Goal: Check status

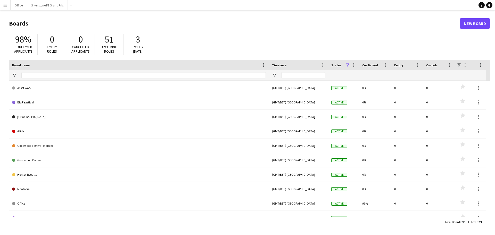
click at [6, 5] on app-icon "Menu" at bounding box center [5, 5] width 4 height 4
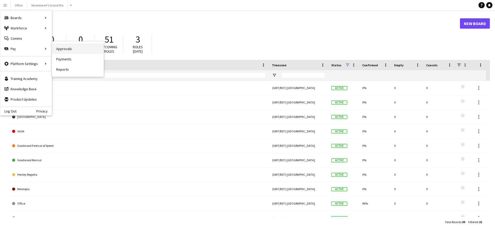
click at [60, 50] on link "Approvals" at bounding box center [78, 49] width 52 height 10
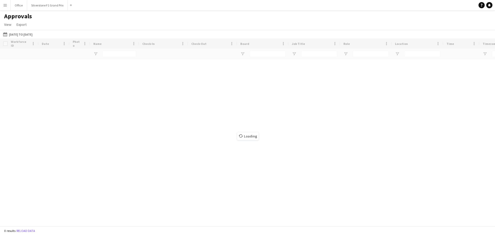
type input "**********"
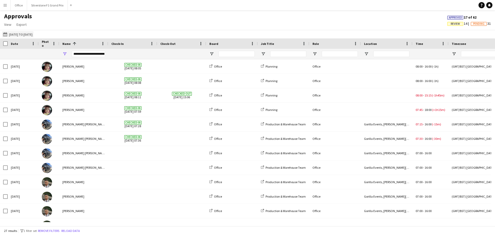
click at [29, 34] on button "[DATE] to [DATE] [DATE] to [DATE]" at bounding box center [17, 34] width 31 height 6
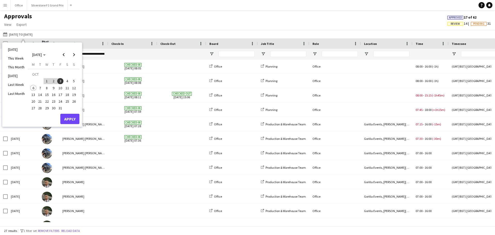
click at [60, 81] on span "3" at bounding box center [60, 81] width 6 height 6
click at [70, 119] on button "Apply" at bounding box center [69, 119] width 19 height 10
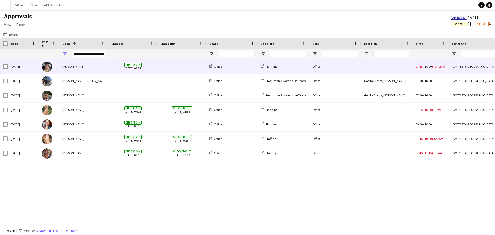
click at [154, 69] on div "Checked-in [DATE] 07:59" at bounding box center [132, 66] width 49 height 14
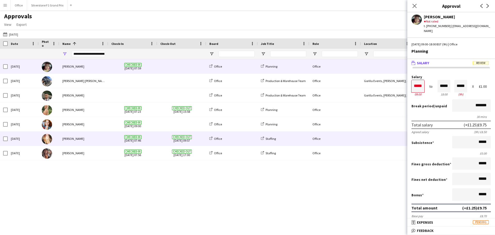
click at [154, 139] on span "Checked-in [DATE] 07:46" at bounding box center [132, 139] width 43 height 14
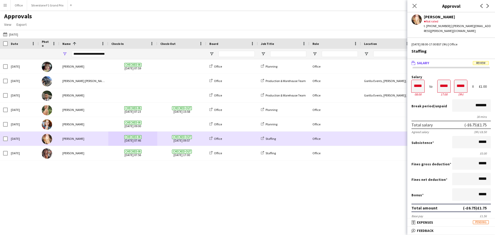
click at [168, 137] on span "Checked-out [DATE] 09:57" at bounding box center [181, 139] width 43 height 14
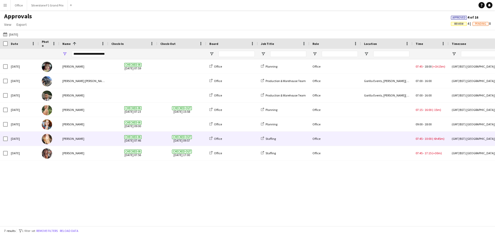
click at [166, 139] on span "Checked-out [DATE] 09:57" at bounding box center [181, 139] width 43 height 14
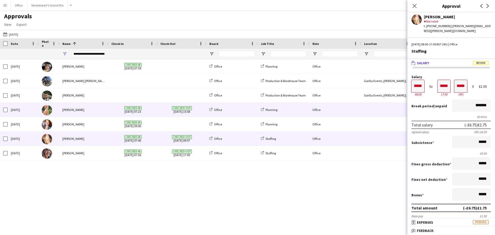
click at [161, 109] on span "Checked-out [DATE] 15:58" at bounding box center [181, 110] width 43 height 14
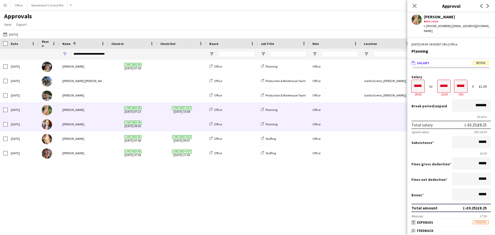
click at [158, 124] on div at bounding box center [181, 124] width 49 height 14
